Goal: Transaction & Acquisition: Purchase product/service

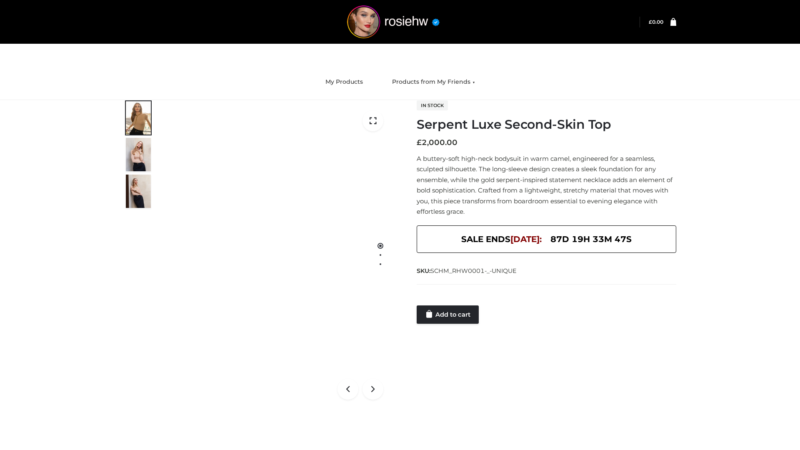
click at [448, 315] on link "Add to cart" at bounding box center [448, 314] width 62 height 18
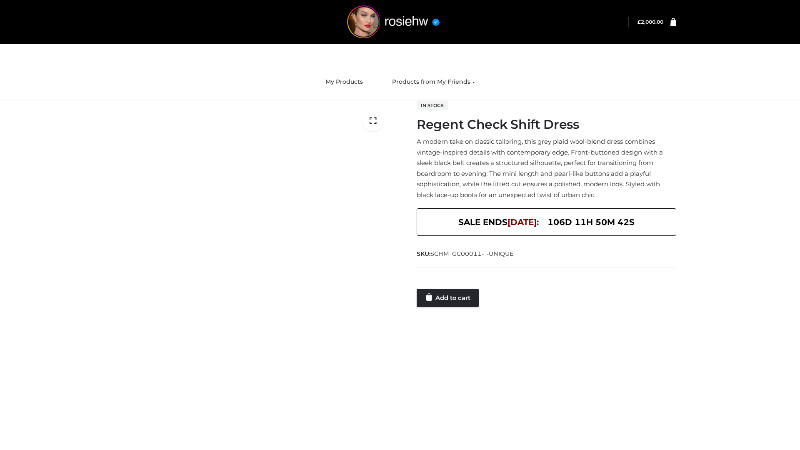
click at [448, 297] on link "Add to cart" at bounding box center [448, 298] width 62 height 18
